Goal: Use online tool/utility: Utilize a website feature to perform a specific function

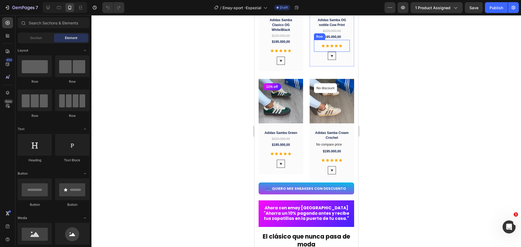
scroll to position [586, 0]
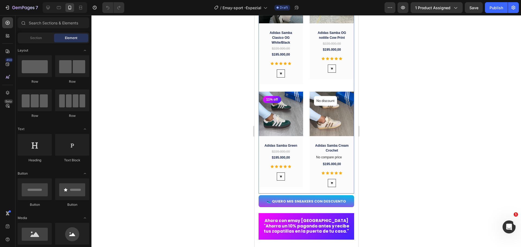
click at [303, 94] on div "(P) Images 11% off Product Badge Row Adidas Samba Clasico OG White/Black (P) Ti…" at bounding box center [305, 86] width 95 height 215
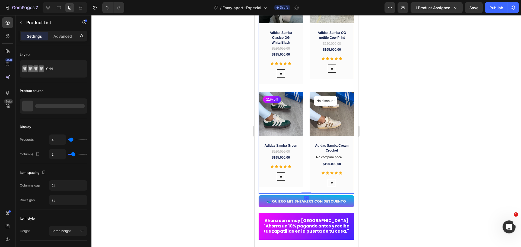
click at [303, 88] on div "(P) Images 11% off Product Badge Row Adidas Samba Clasico OG White/Black (P) Ti…" at bounding box center [305, 86] width 95 height 215
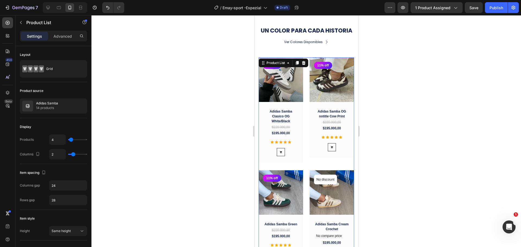
scroll to position [505, 0]
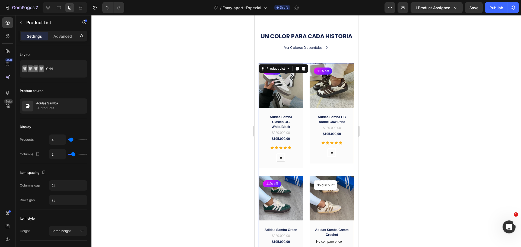
click at [305, 111] on div "(P) Images 11% off Product Badge Row Adidas Samba Clasico OG White/Black (P) Ti…" at bounding box center [305, 170] width 95 height 215
click at [82, 106] on icon "button" at bounding box center [81, 106] width 4 height 4
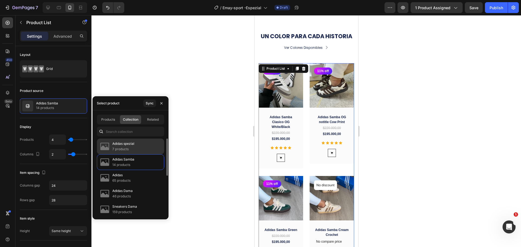
click at [130, 143] on p "Adidas spezial" at bounding box center [123, 143] width 22 height 5
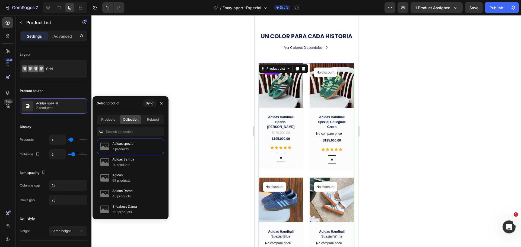
click at [417, 138] on div at bounding box center [305, 131] width 429 height 232
